Goal: Task Accomplishment & Management: Use online tool/utility

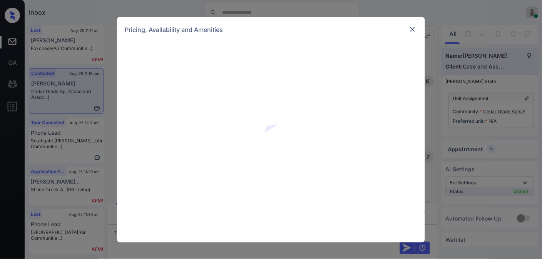
scroll to position [793, 0]
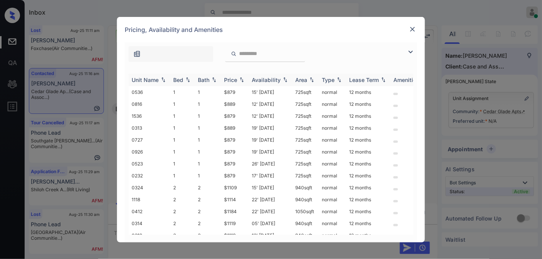
click at [240, 80] on img at bounding box center [242, 79] width 8 height 5
click at [240, 80] on img at bounding box center [242, 80] width 8 height 6
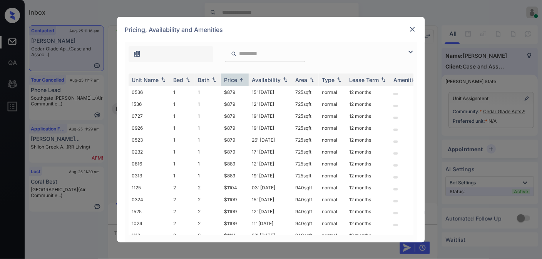
click at [414, 31] on img at bounding box center [413, 29] width 8 height 8
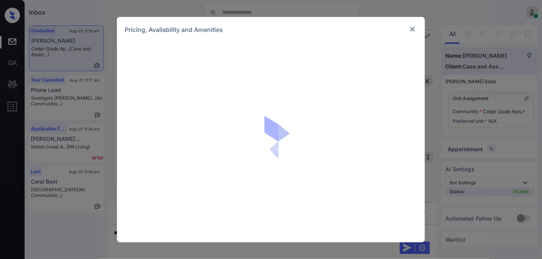
scroll to position [793, 0]
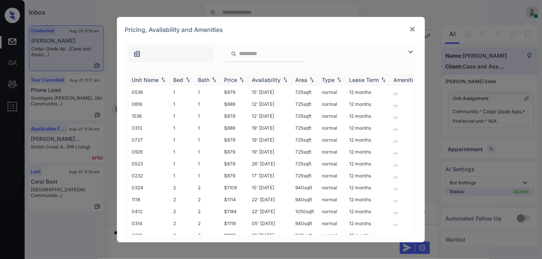
click at [232, 78] on div "Price" at bounding box center [230, 80] width 13 height 7
drag, startPoint x: 240, startPoint y: 89, endPoint x: 218, endPoint y: 89, distance: 22.3
click at [218, 89] on tr "0536 1 1 $879 15' Aug 25 725 sqft normal 12 months" at bounding box center [330, 92] width 402 height 12
drag, startPoint x: 237, startPoint y: 89, endPoint x: 228, endPoint y: 92, distance: 9.9
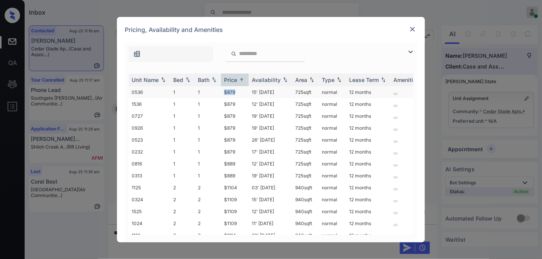
copy tr "$879"
click at [413, 25] on div at bounding box center [412, 29] width 9 height 9
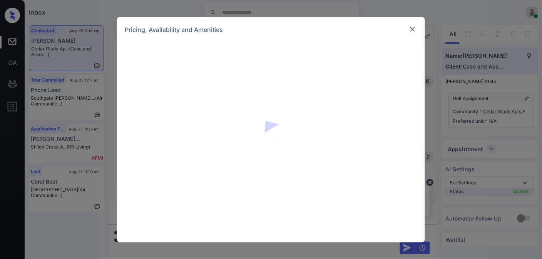
scroll to position [793, 0]
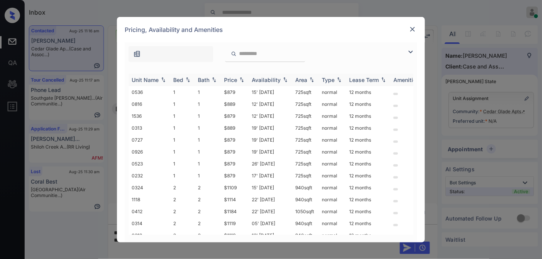
click at [233, 79] on div "Price" at bounding box center [230, 80] width 13 height 7
drag, startPoint x: 314, startPoint y: 90, endPoint x: 287, endPoint y: 90, distance: 26.2
click at [287, 90] on tr "0536 1 1 $879 15' Aug 25 725 sqft normal 12 months" at bounding box center [330, 92] width 402 height 12
copy tr "725 sqft"
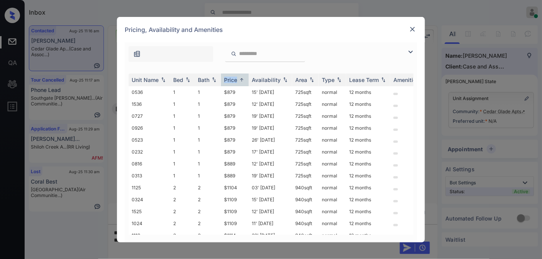
click at [411, 30] on img at bounding box center [413, 29] width 8 height 8
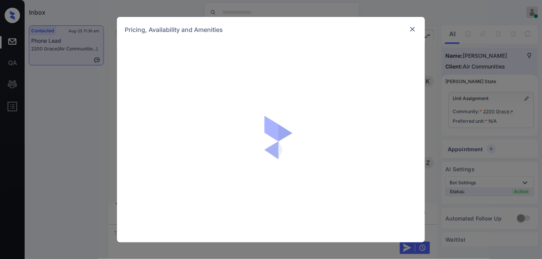
scroll to position [788, 0]
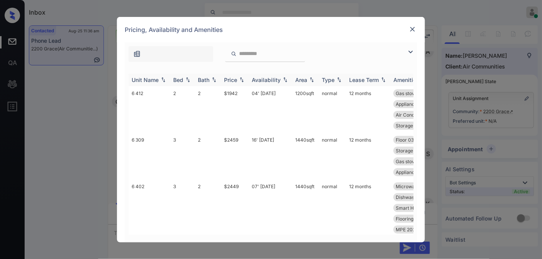
click at [232, 81] on div "Price" at bounding box center [230, 80] width 13 height 7
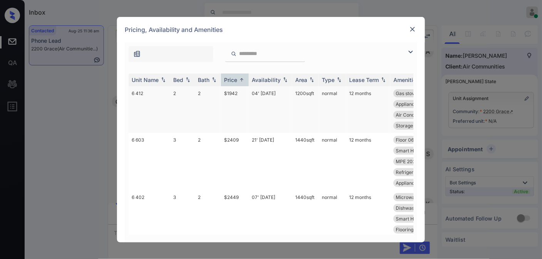
click at [239, 101] on td "$1942" at bounding box center [235, 109] width 28 height 47
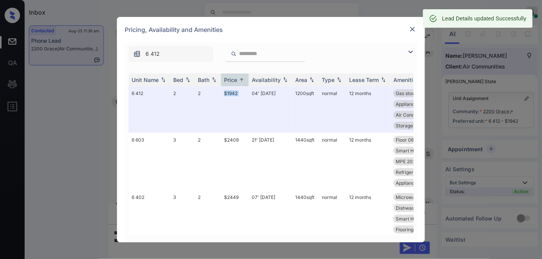
click at [414, 25] on img at bounding box center [413, 29] width 8 height 8
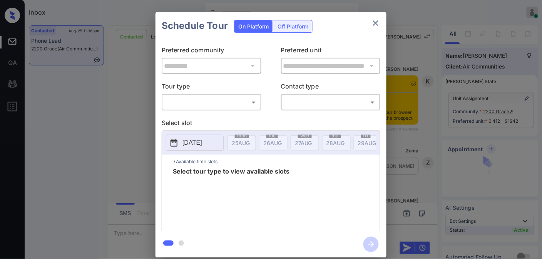
scroll to position [822, 0]
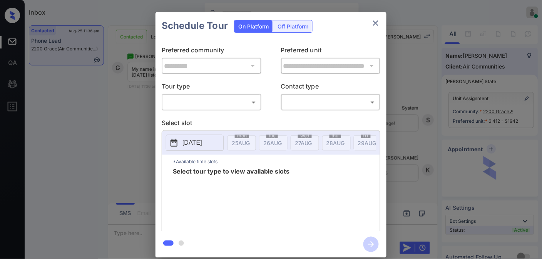
click at [225, 103] on body "Inbox Samantha Soliven Online Set yourself offline Set yourself on break Profil…" at bounding box center [271, 129] width 542 height 259
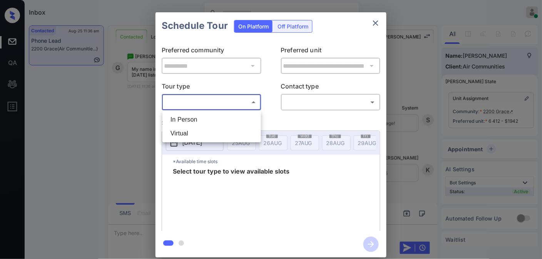
click at [212, 126] on li "In Person" at bounding box center [211, 120] width 95 height 14
type input "********"
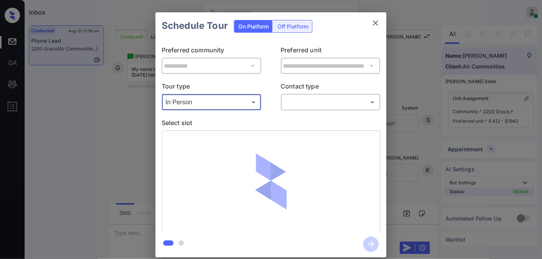
click at [299, 103] on body "Inbox Samantha Soliven Online Set yourself offline Set yourself on break Profil…" at bounding box center [271, 129] width 542 height 259
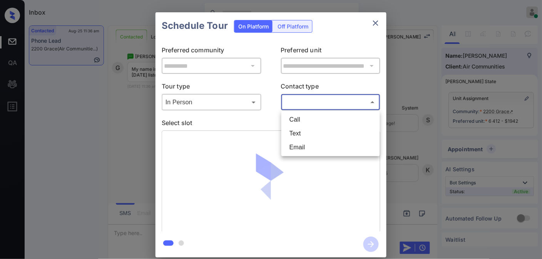
click at [307, 133] on li "Text" at bounding box center [330, 134] width 95 height 14
type input "****"
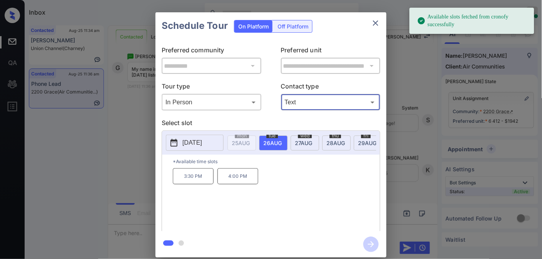
click at [246, 183] on p "4:00 PM" at bounding box center [237, 176] width 41 height 16
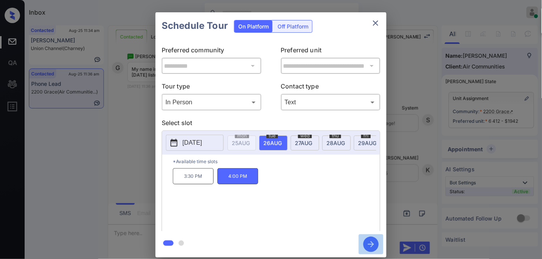
click at [373, 247] on icon "button" at bounding box center [370, 244] width 15 height 15
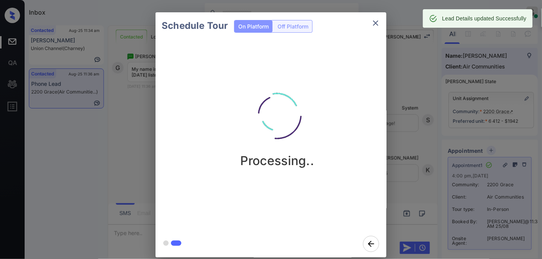
click at [376, 23] on icon "close" at bounding box center [375, 22] width 5 height 5
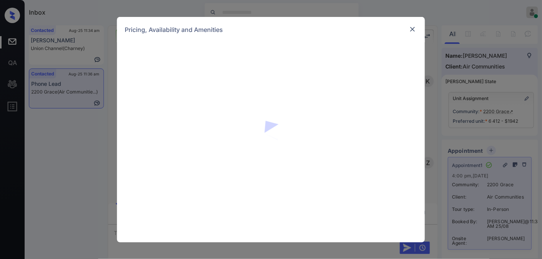
scroll to position [1433, 0]
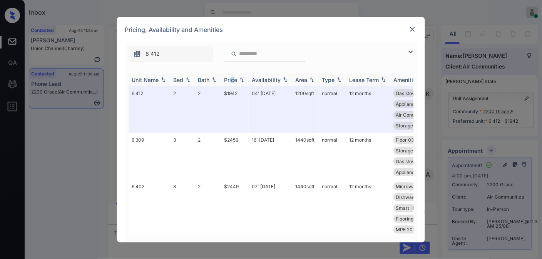
click at [233, 81] on div "Price" at bounding box center [230, 80] width 13 height 7
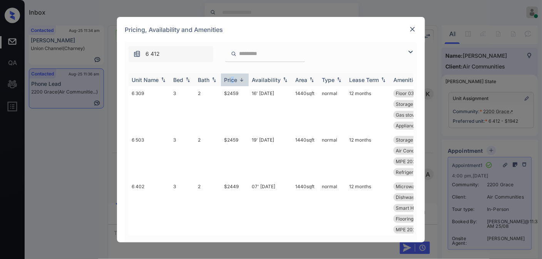
click at [233, 81] on div "Price" at bounding box center [230, 80] width 13 height 7
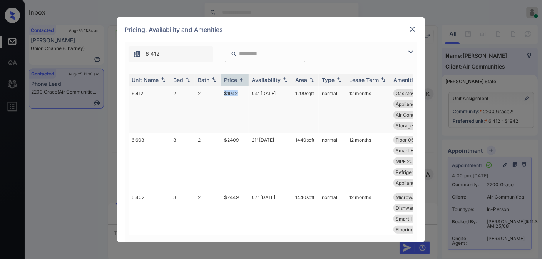
drag, startPoint x: 240, startPoint y: 89, endPoint x: 211, endPoint y: 89, distance: 29.6
click at [211, 89] on tr "6 412 2 2 $1942 04' [DATE] sqft normal 12 months Gas stove MPE 2025 Common... A…" at bounding box center [330, 109] width 402 height 47
copy tr "$1942"
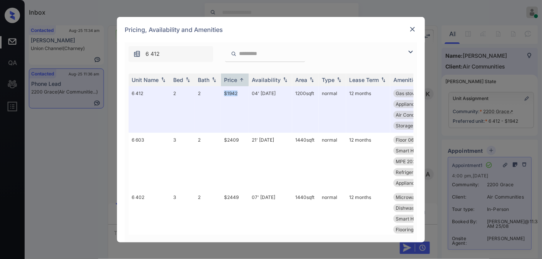
click at [412, 32] on img at bounding box center [413, 29] width 8 height 8
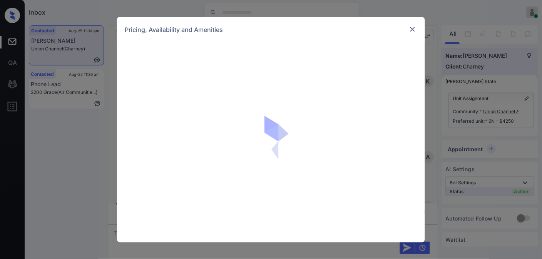
scroll to position [1544, 0]
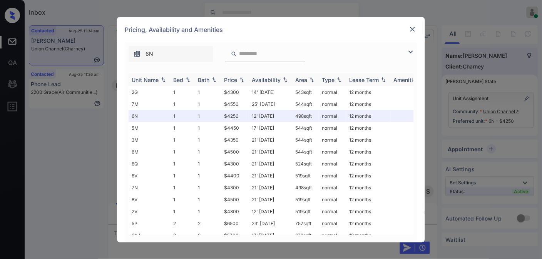
click at [234, 78] on div "Price" at bounding box center [230, 80] width 13 height 7
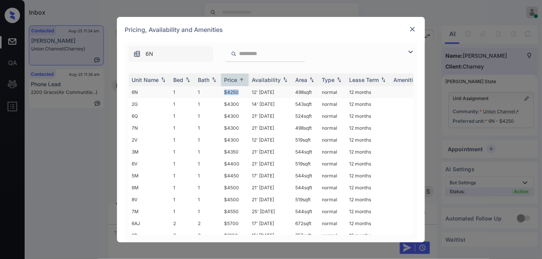
drag, startPoint x: 240, startPoint y: 90, endPoint x: 217, endPoint y: 90, distance: 23.5
click at [217, 90] on tr "6N 1 1 $4250 12' [DATE] 498 sqft normal 12 months" at bounding box center [330, 92] width 402 height 12
copy tr "$4250"
click at [256, 87] on td "12' [DATE]" at bounding box center [270, 92] width 43 height 12
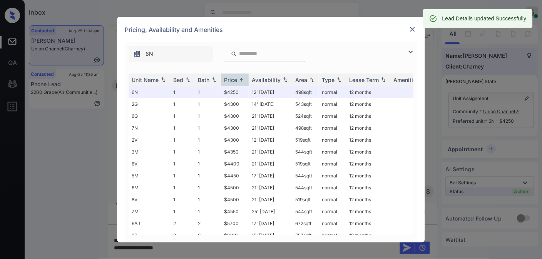
click at [413, 23] on div "Pricing, Availability and Amenities" at bounding box center [271, 29] width 308 height 25
click at [413, 31] on img at bounding box center [413, 29] width 8 height 8
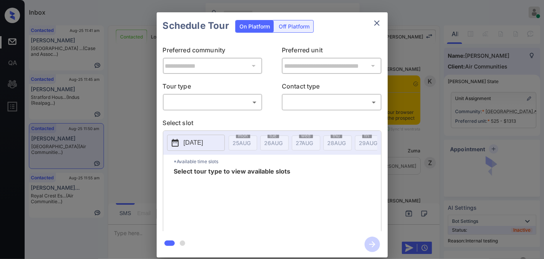
scroll to position [2049, 0]
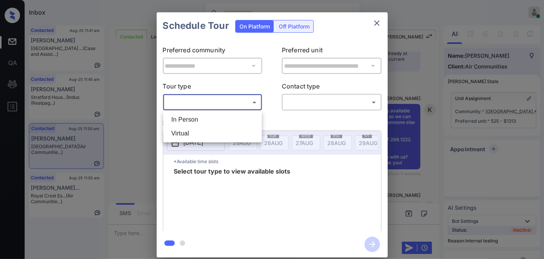
click at [219, 103] on body "Inbox Samantha Soliven Online Set yourself offline Set yourself on break Profil…" at bounding box center [272, 129] width 544 height 259
click at [212, 128] on li "Virtual" at bounding box center [212, 134] width 95 height 14
type input "*******"
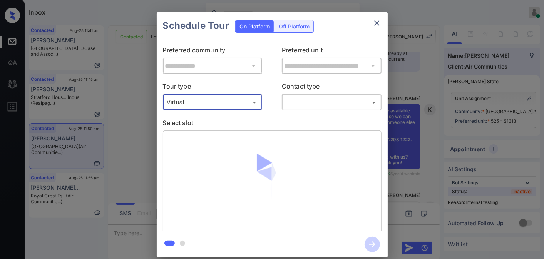
click at [310, 101] on body "Inbox Samantha Soliven Online Set yourself offline Set yourself on break Profil…" at bounding box center [272, 129] width 544 height 259
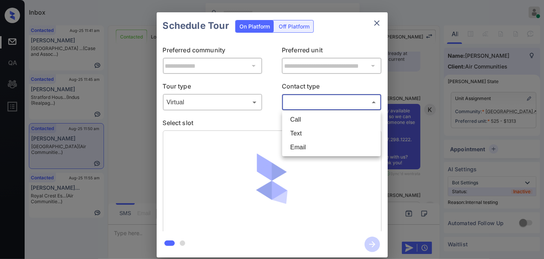
click at [418, 135] on div at bounding box center [272, 129] width 544 height 259
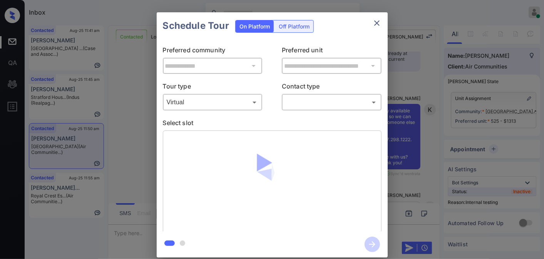
click at [467, 159] on div "**********" at bounding box center [272, 135] width 544 height 270
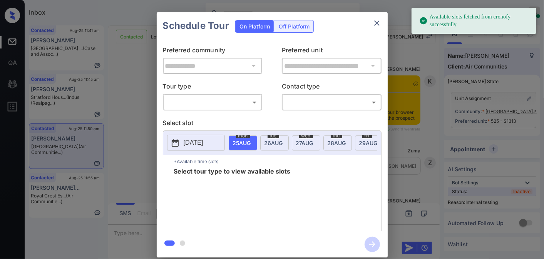
scroll to position [2049, 0]
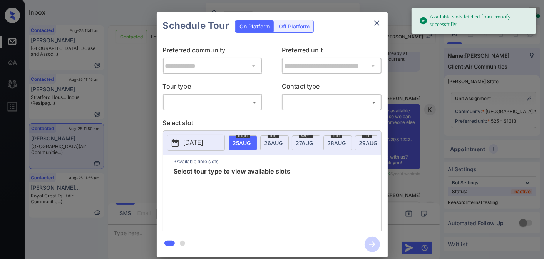
click at [228, 104] on body "Available slots fetched from cronofy successfully Inbox Samantha Soliven Online…" at bounding box center [272, 129] width 544 height 259
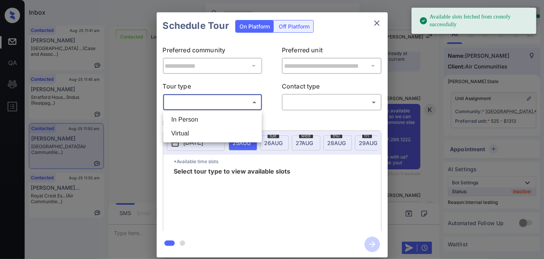
drag, startPoint x: 229, startPoint y: 129, endPoint x: 287, endPoint y: 114, distance: 60.0
click at [229, 130] on li "Virtual" at bounding box center [212, 134] width 95 height 14
type input "*******"
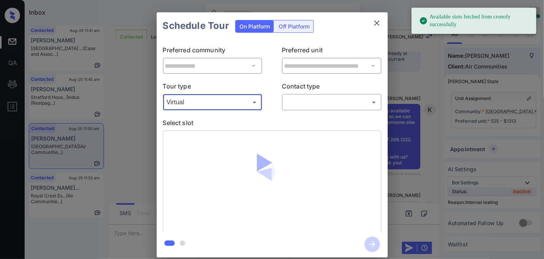
click at [323, 102] on body "Available slots fetched from cronofy successfully Inbox Samantha Soliven Online…" at bounding box center [272, 129] width 544 height 259
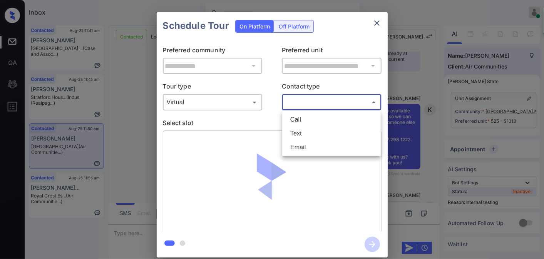
click at [329, 130] on li "Text" at bounding box center [331, 134] width 95 height 14
type input "****"
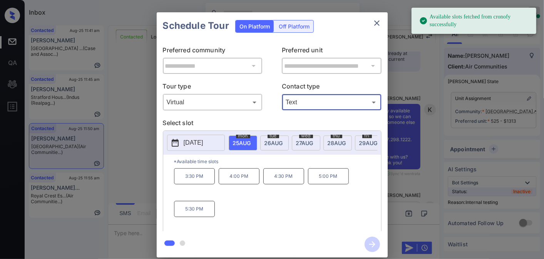
click at [304, 141] on span "27 AUG" at bounding box center [304, 143] width 17 height 7
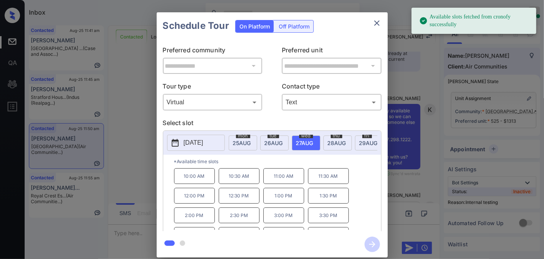
scroll to position [13, 0]
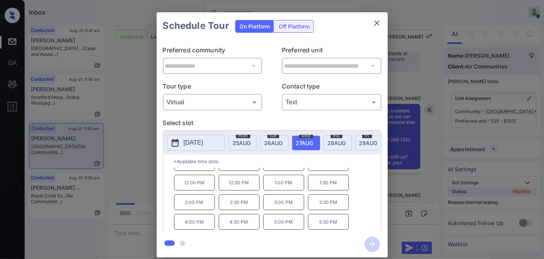
click at [239, 210] on p "2:30 PM" at bounding box center [239, 202] width 41 height 16
click at [376, 246] on icon "button" at bounding box center [371, 244] width 15 height 15
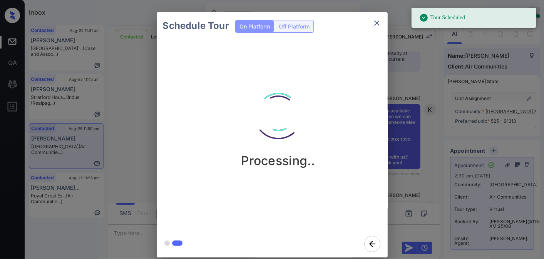
click at [411, 170] on div "Schedule Tour On Platform Off Platform Processing.." at bounding box center [272, 135] width 544 height 270
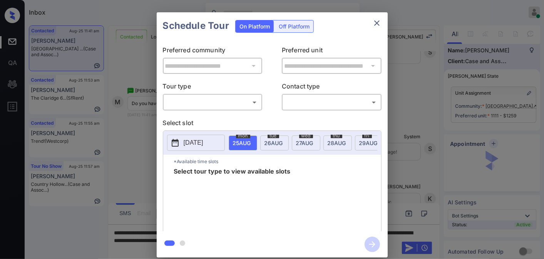
scroll to position [1, 0]
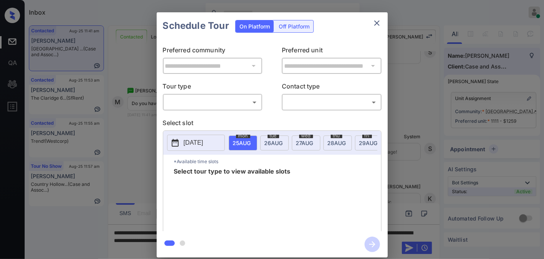
click at [237, 98] on body "Inbox [PERSON_NAME] Online Set yourself offline Set yourself on break Profile S…" at bounding box center [272, 129] width 544 height 259
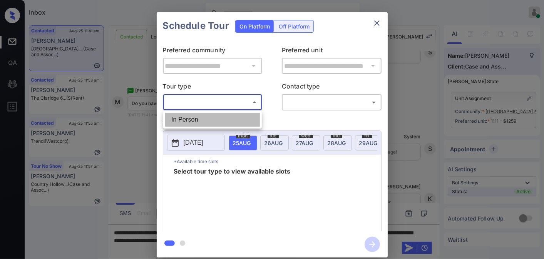
click at [212, 122] on li "In Person" at bounding box center [212, 120] width 95 height 14
type input "********"
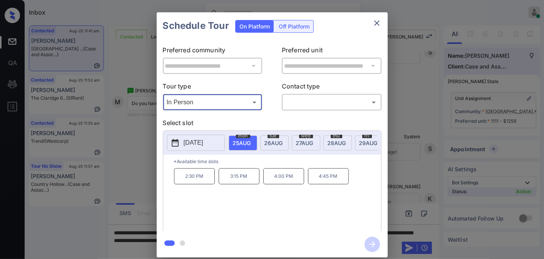
click at [374, 28] on button "close" at bounding box center [376, 22] width 15 height 15
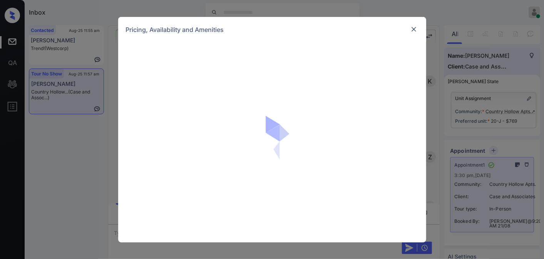
scroll to position [8347, 0]
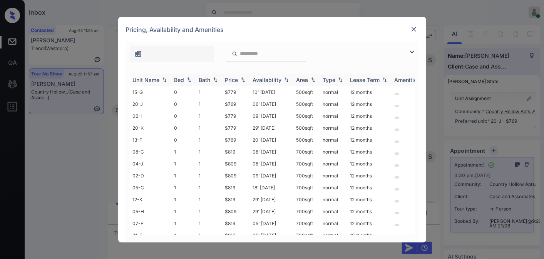
click at [238, 78] on div "Price" at bounding box center [231, 80] width 13 height 7
drag, startPoint x: 246, startPoint y: 88, endPoint x: 209, endPoint y: 90, distance: 36.2
click at [209, 90] on tr "20-J 0 1 $769 06' Aug 25 500 sqft normal 12 months" at bounding box center [331, 92] width 402 height 12
copy tr "$769"
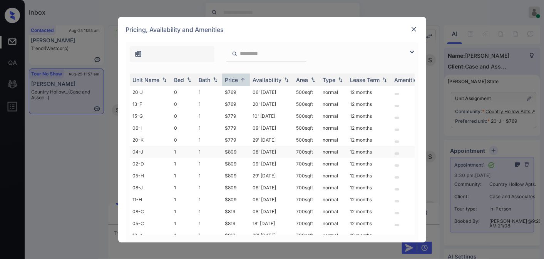
click at [239, 150] on td "$809" at bounding box center [236, 152] width 28 height 12
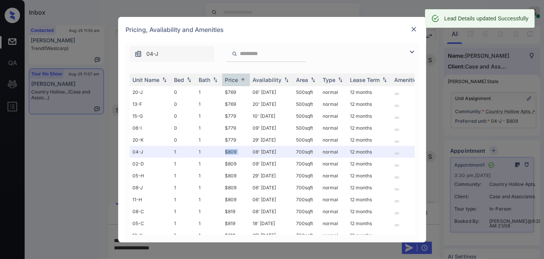
click at [412, 29] on img at bounding box center [414, 29] width 8 height 8
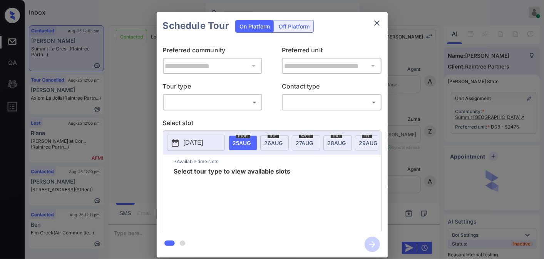
scroll to position [3519, 0]
click at [248, 103] on body "Inbox [PERSON_NAME] Online Set yourself offline Set yourself on break Profile S…" at bounding box center [272, 129] width 544 height 259
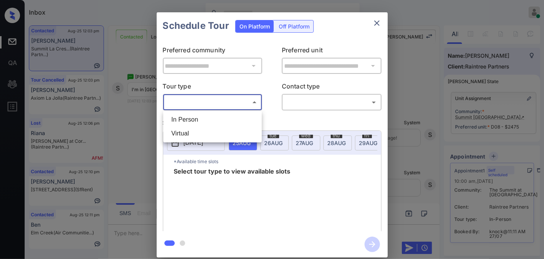
click at [239, 118] on li "In Person" at bounding box center [212, 120] width 95 height 14
type input "********"
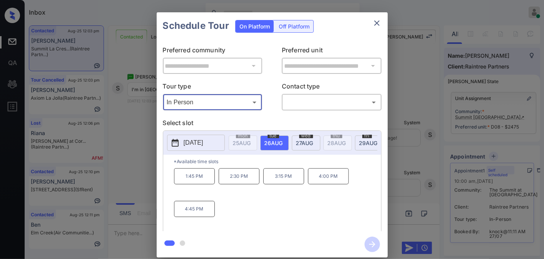
click at [372, 25] on icon "close" at bounding box center [376, 22] width 9 height 9
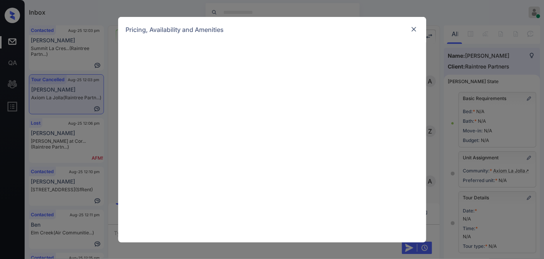
scroll to position [940, 0]
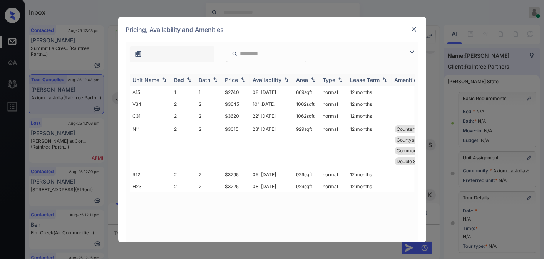
click at [244, 81] on img at bounding box center [243, 79] width 8 height 5
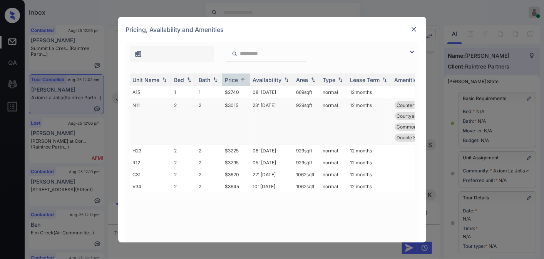
click at [235, 108] on td "$3015" at bounding box center [236, 121] width 28 height 47
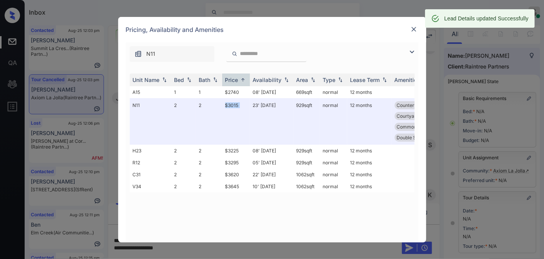
click at [412, 31] on img at bounding box center [414, 29] width 8 height 8
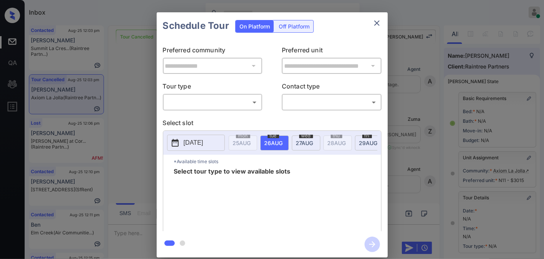
scroll to position [120, 0]
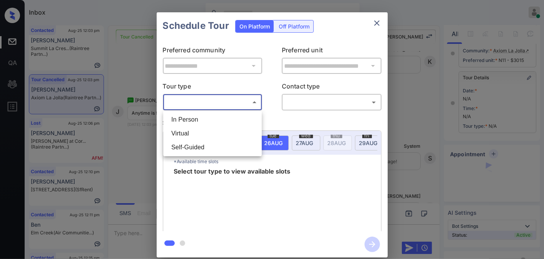
click at [208, 101] on body "Inbox [PERSON_NAME] Online Set yourself offline Set yourself on break Profile S…" at bounding box center [272, 129] width 544 height 259
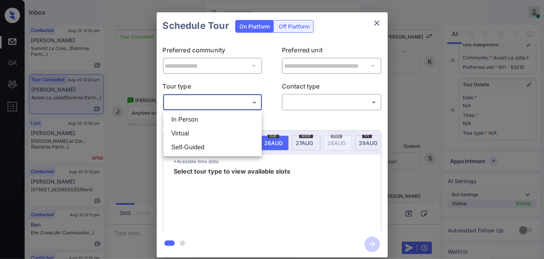
click at [210, 121] on li "In Person" at bounding box center [212, 120] width 95 height 14
type input "********"
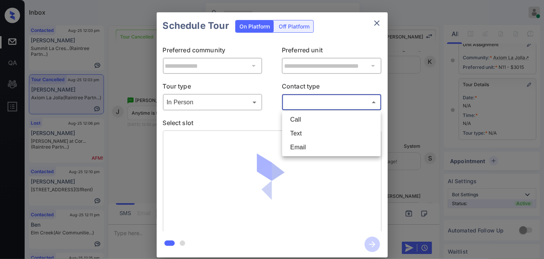
click at [305, 101] on body "Inbox [PERSON_NAME] Online Set yourself offline Set yourself on break Profile S…" at bounding box center [272, 129] width 544 height 259
click at [306, 132] on li "Text" at bounding box center [331, 134] width 95 height 14
type input "****"
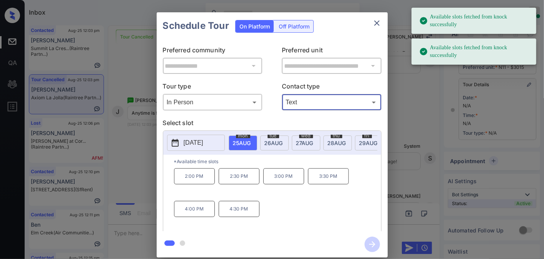
click at [330, 140] on span "28 AUG" at bounding box center [336, 143] width 18 height 7
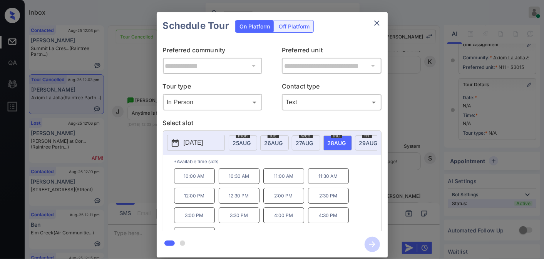
click at [239, 184] on p "10:30 AM" at bounding box center [239, 176] width 41 height 16
click at [374, 241] on icon "button" at bounding box center [371, 244] width 15 height 15
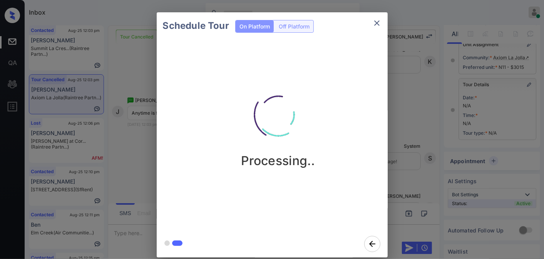
click at [306, 102] on img at bounding box center [278, 114] width 77 height 77
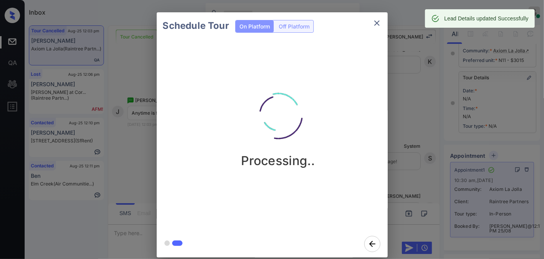
click at [381, 20] on icon "close" at bounding box center [376, 22] width 9 height 9
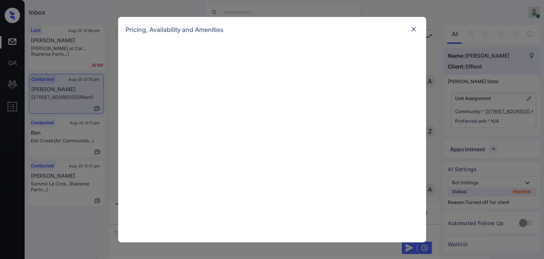
scroll to position [5, 0]
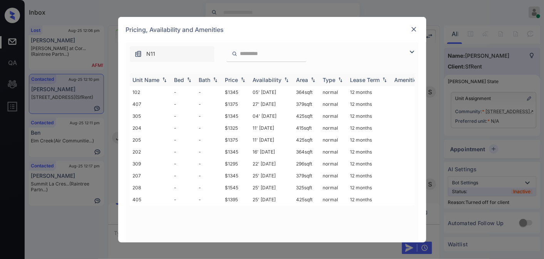
click at [227, 80] on div "Price" at bounding box center [231, 80] width 13 height 7
click at [235, 95] on td "$1295" at bounding box center [236, 92] width 28 height 12
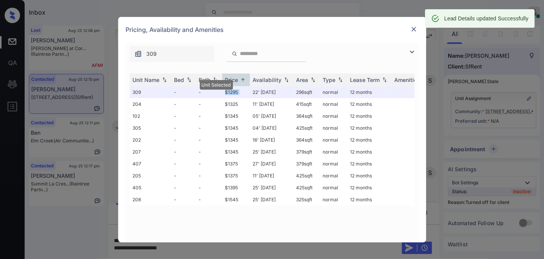
scroll to position [2161, 0]
click at [416, 30] on img at bounding box center [414, 29] width 8 height 8
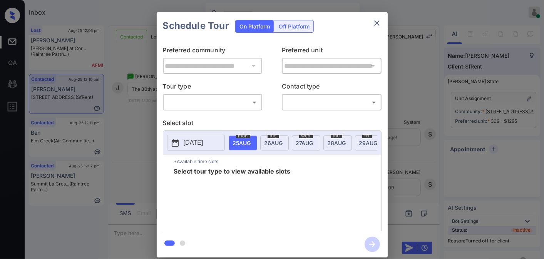
scroll to position [5, 0]
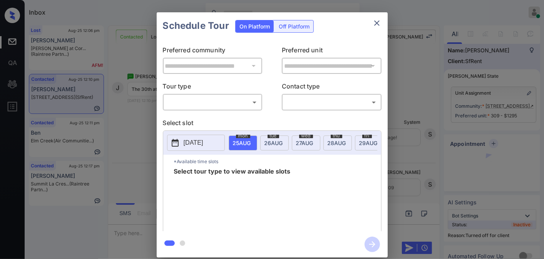
click at [304, 29] on div "Off Platform" at bounding box center [294, 26] width 38 height 12
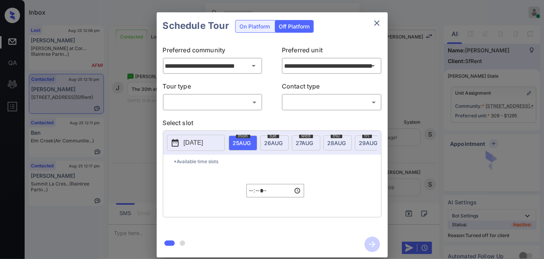
click at [234, 104] on body "Inbox Samantha Soliven Online Set yourself offline Set yourself on break Profil…" at bounding box center [272, 129] width 544 height 259
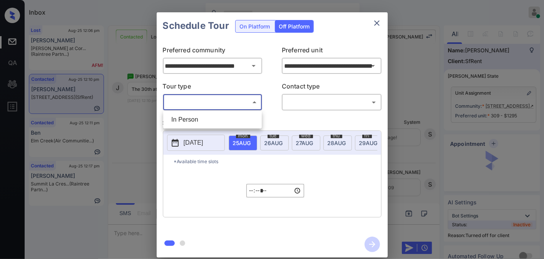
click at [217, 116] on li "In Person" at bounding box center [212, 120] width 95 height 14
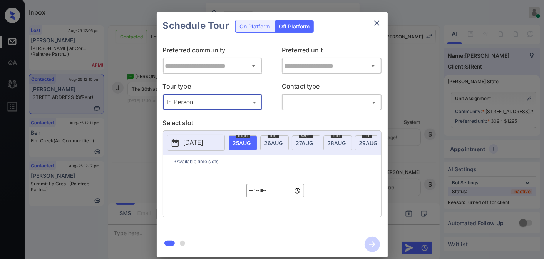
type input "********"
click at [304, 97] on body "Inbox Samantha Soliven Online Set yourself offline Set yourself on break Profil…" at bounding box center [272, 129] width 544 height 259
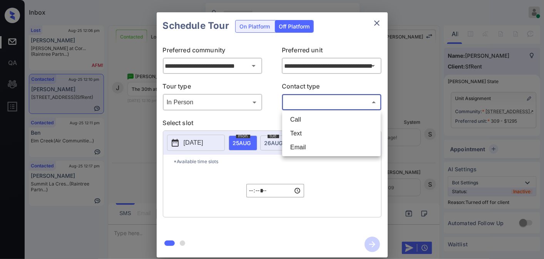
click at [303, 126] on li "Call" at bounding box center [331, 120] width 95 height 14
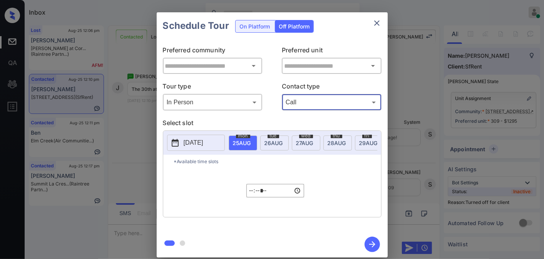
type input "****"
type input "**********"
click at [302, 105] on body "Inbox Samantha Soliven Online Set yourself offline Set yourself on break Profil…" at bounding box center [272, 129] width 544 height 259
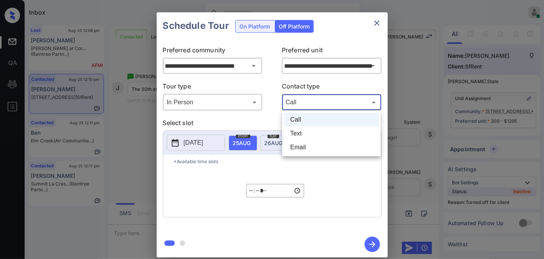
click at [298, 133] on li "Text" at bounding box center [331, 134] width 95 height 14
type input "****"
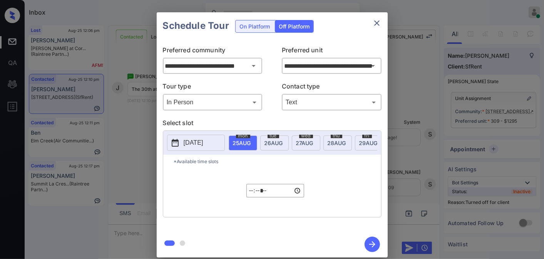
click at [195, 147] on p "2025-08-24" at bounding box center [194, 142] width 20 height 9
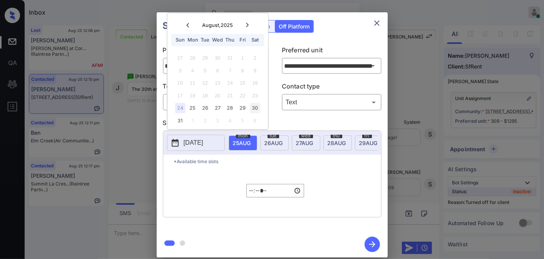
click at [259, 108] on div "30" at bounding box center [255, 108] width 10 height 10
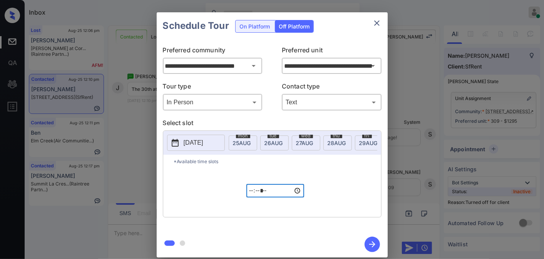
click at [249, 195] on input "*****" at bounding box center [275, 190] width 58 height 13
type input "*****"
click at [350, 193] on div "*Available time slots ***** ​" at bounding box center [272, 186] width 218 height 62
click at [374, 249] on icon "button" at bounding box center [371, 244] width 15 height 15
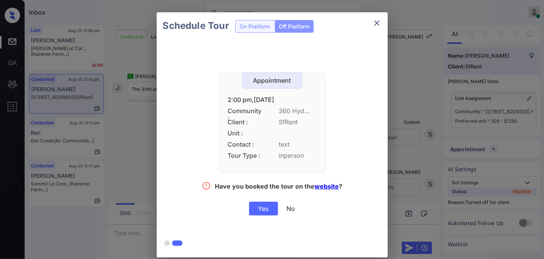
click at [264, 208] on div "Yes" at bounding box center [263, 209] width 29 height 14
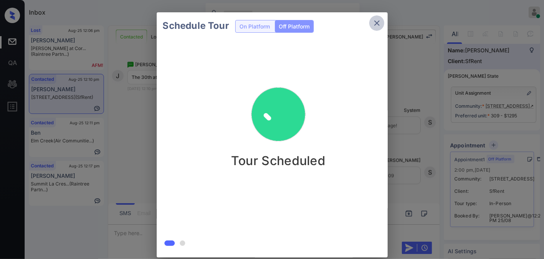
click at [379, 23] on icon "close" at bounding box center [376, 22] width 9 height 9
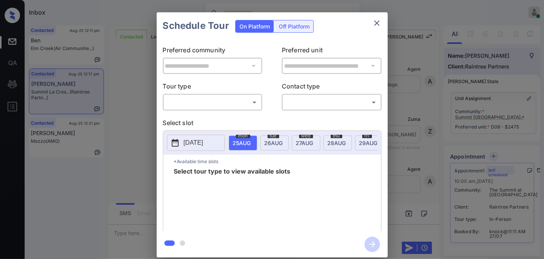
scroll to position [3812, 0]
click at [246, 104] on body "Inbox [PERSON_NAME] Online Set yourself offline Set yourself on break Profile S…" at bounding box center [272, 129] width 544 height 259
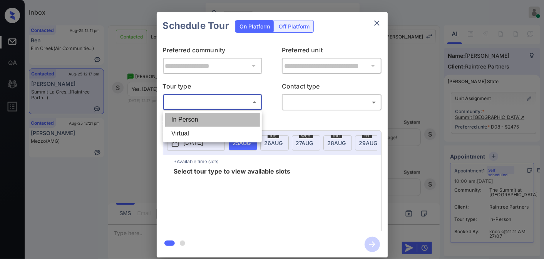
click at [235, 122] on li "In Person" at bounding box center [212, 120] width 95 height 14
type input "********"
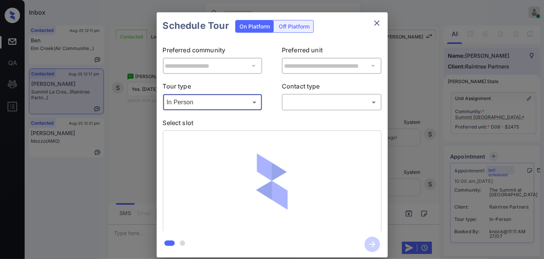
click at [328, 102] on body "Inbox [PERSON_NAME] Online Set yourself offline Set yourself on break Profile S…" at bounding box center [272, 129] width 544 height 259
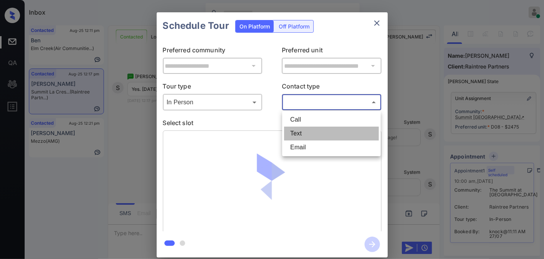
click at [328, 132] on li "Text" at bounding box center [331, 134] width 95 height 14
type input "****"
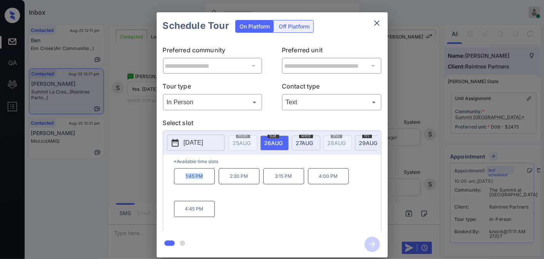
drag, startPoint x: 206, startPoint y: 180, endPoint x: 182, endPoint y: 180, distance: 24.2
click at [182, 180] on p "1:45 PM" at bounding box center [194, 176] width 41 height 16
copy p "1:45 PM"
click at [379, 21] on icon "close" at bounding box center [376, 22] width 9 height 9
